Goal: Ask a question

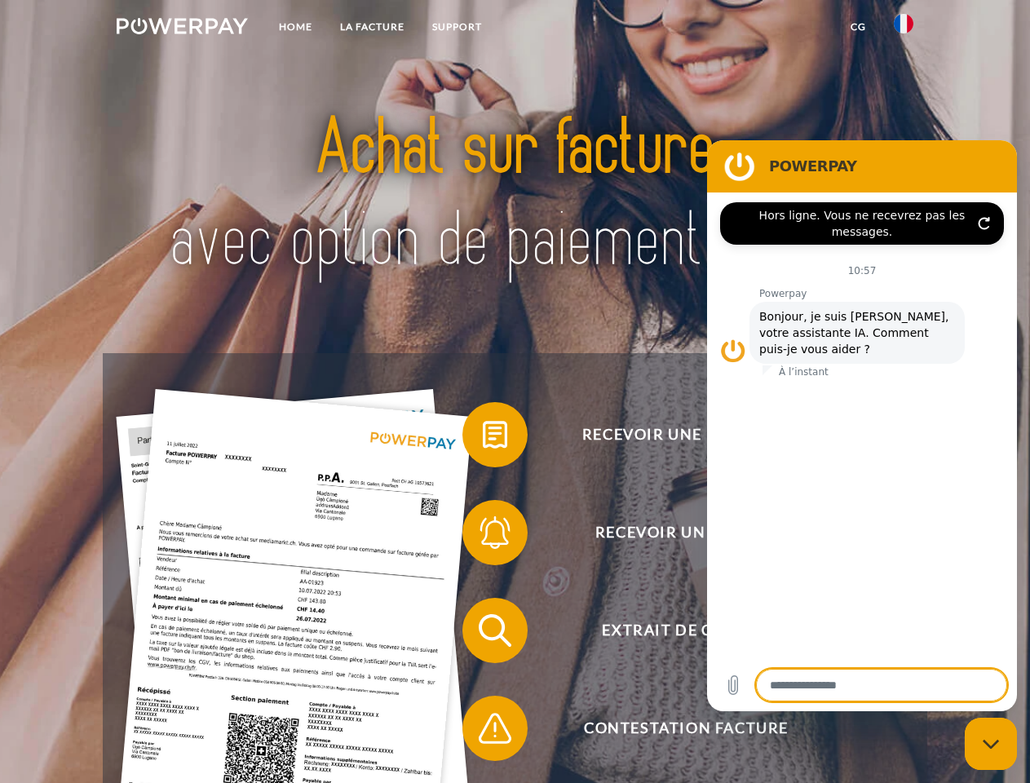
click at [182, 29] on img at bounding box center [182, 26] width 131 height 16
click at [904, 29] on img at bounding box center [904, 24] width 20 height 20
click at [858, 27] on link "CG" at bounding box center [858, 26] width 43 height 29
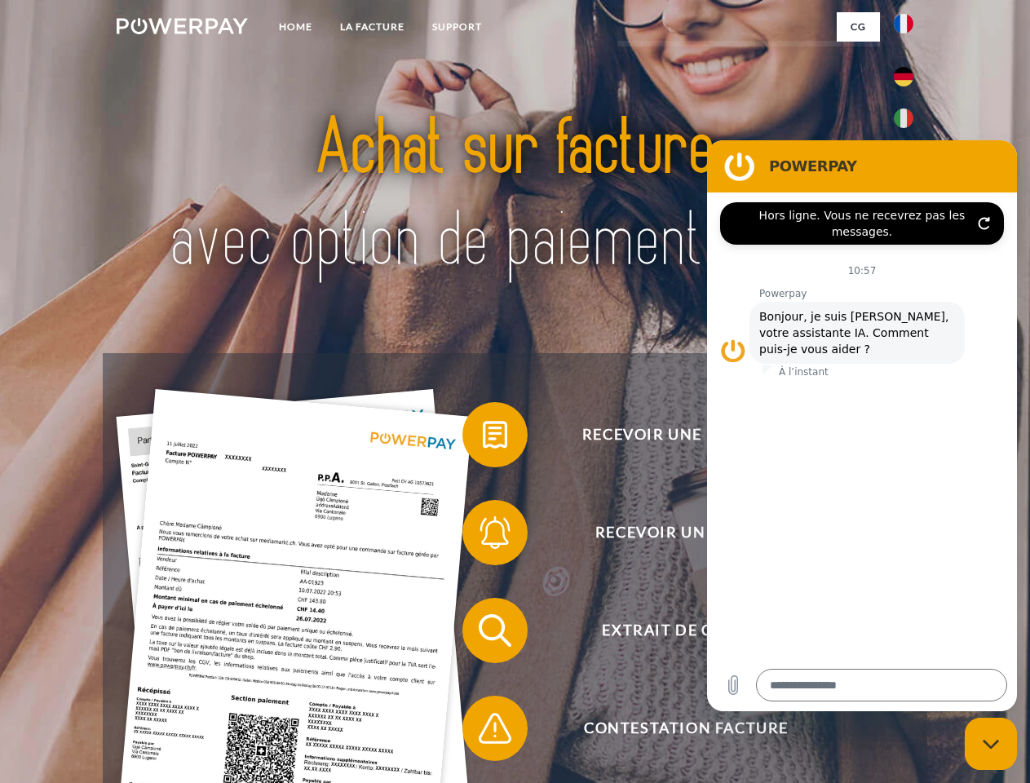
click at [483, 438] on span at bounding box center [471, 435] width 82 height 82
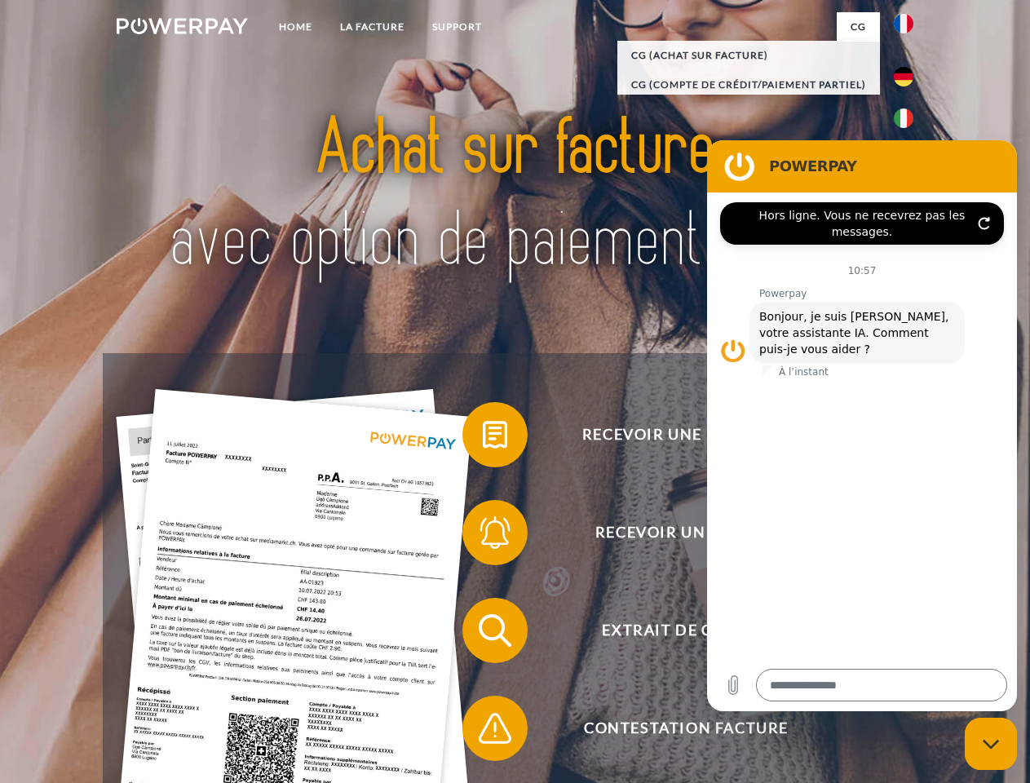
click at [483, 536] on span at bounding box center [471, 533] width 82 height 82
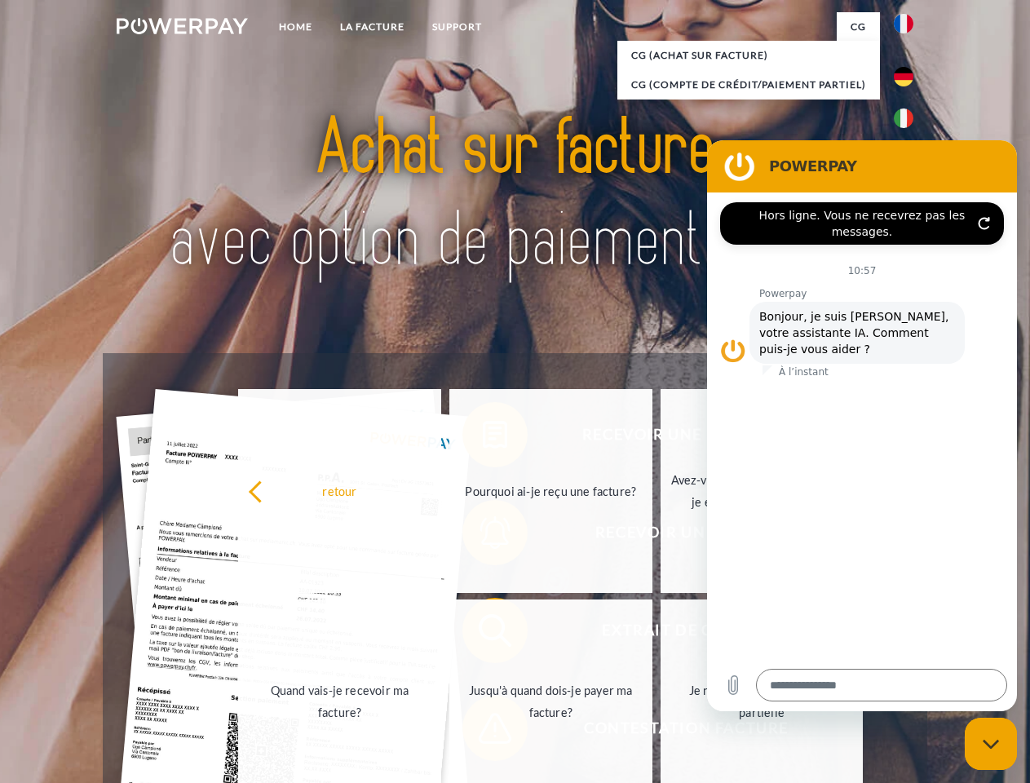
click at [483, 634] on link "Jusqu'à quand dois-je payer ma facture?" at bounding box center [550, 701] width 203 height 204
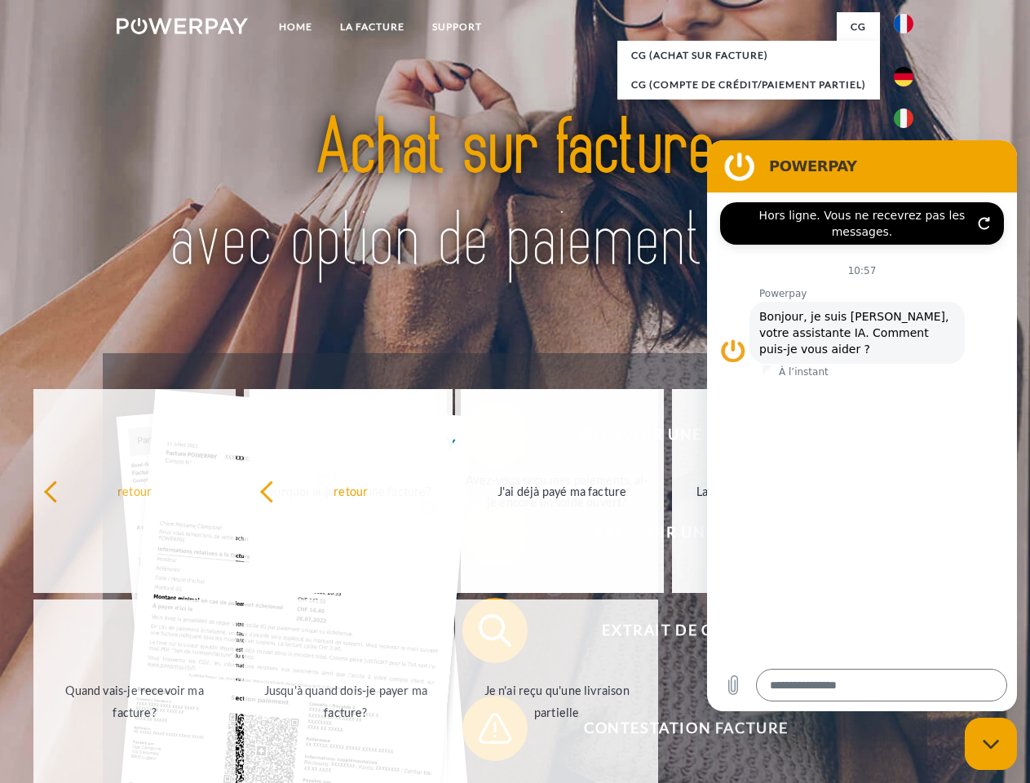
click at [483, 731] on span at bounding box center [471, 728] width 82 height 82
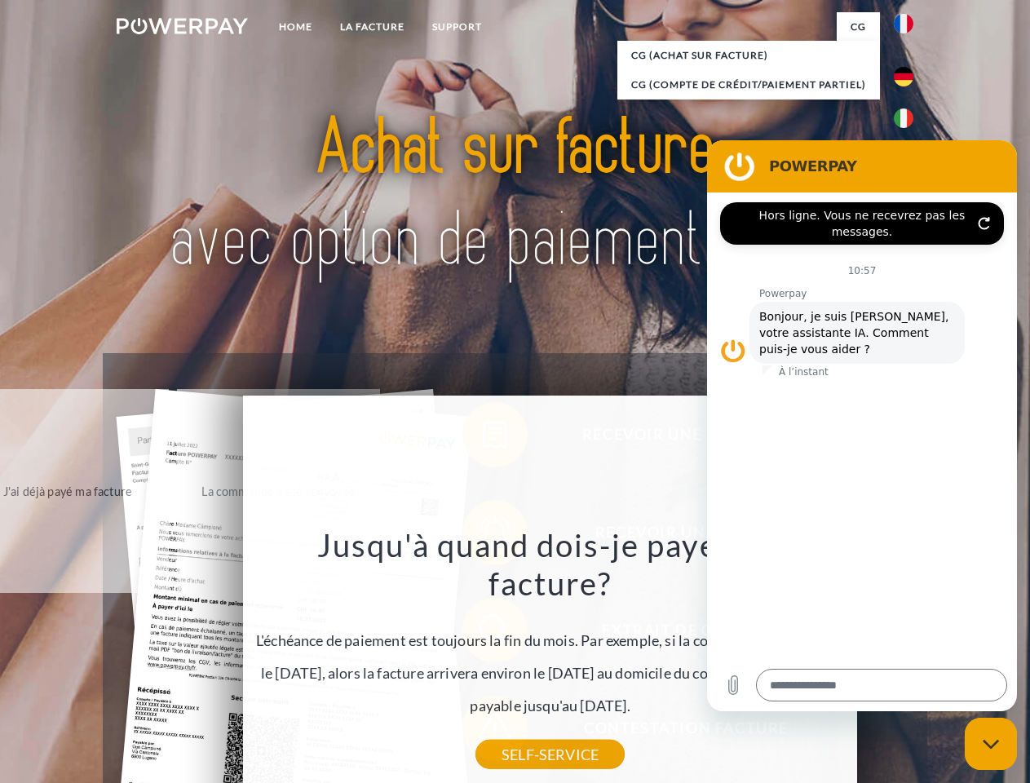
click at [991, 744] on icon "Fermer la fenêtre de messagerie" at bounding box center [991, 744] width 17 height 11
type textarea "*"
